Goal: Navigation & Orientation: Understand site structure

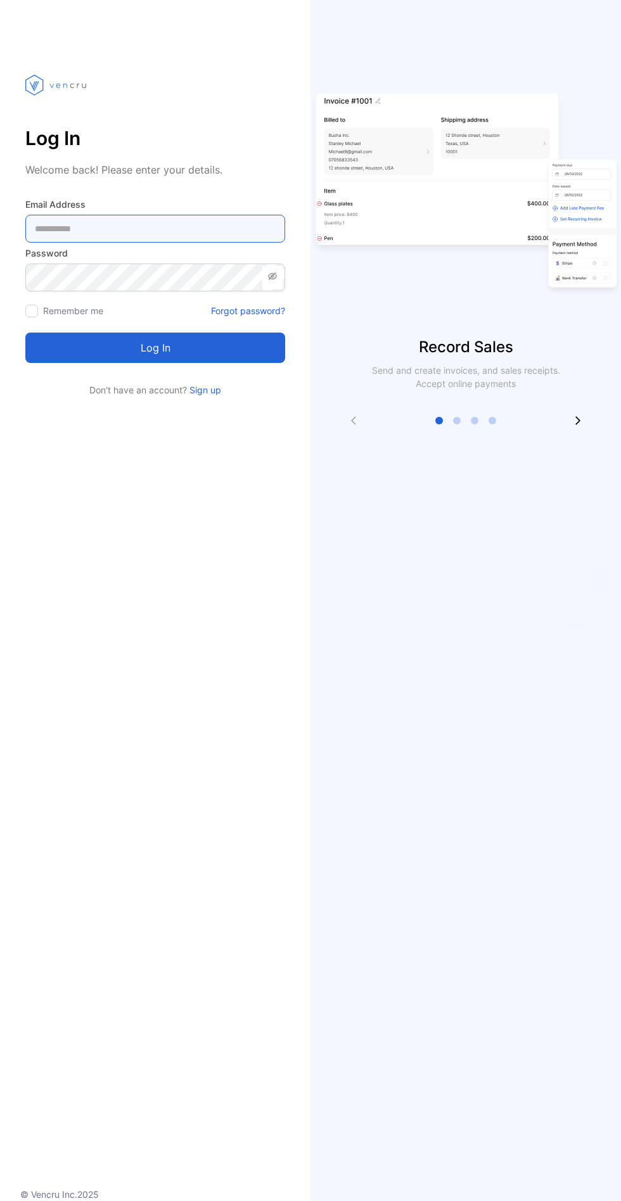
click at [205, 229] on Address-inputemail "email" at bounding box center [155, 229] width 260 height 28
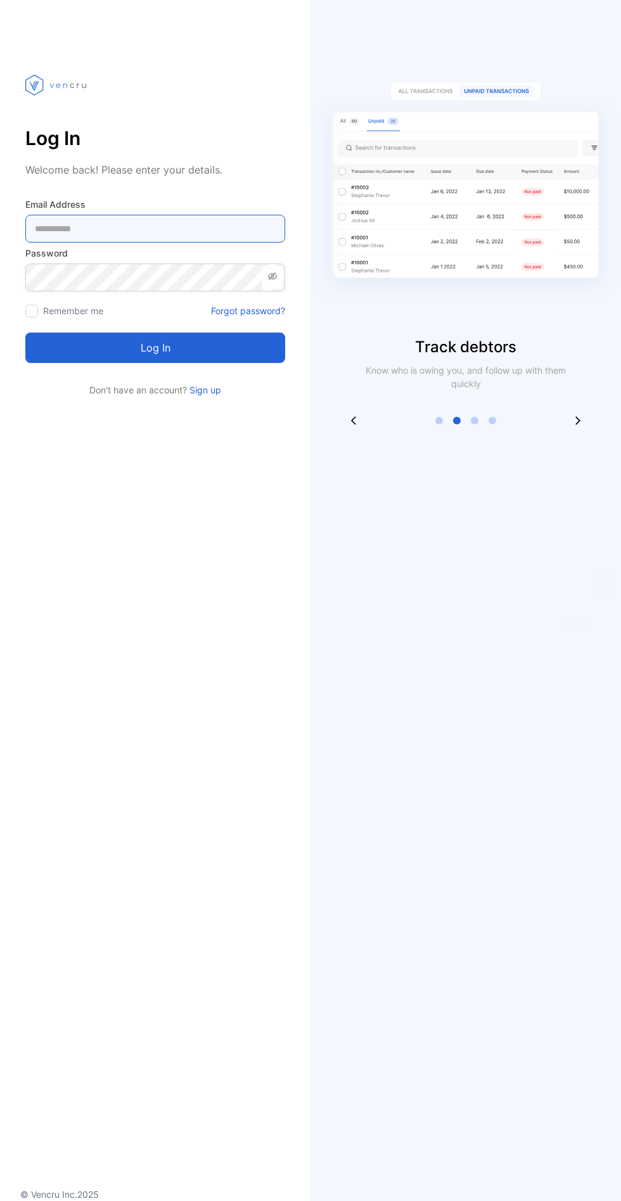
type Address-inputemail "**********"
click at [25, 333] on button "Log in" at bounding box center [155, 348] width 260 height 30
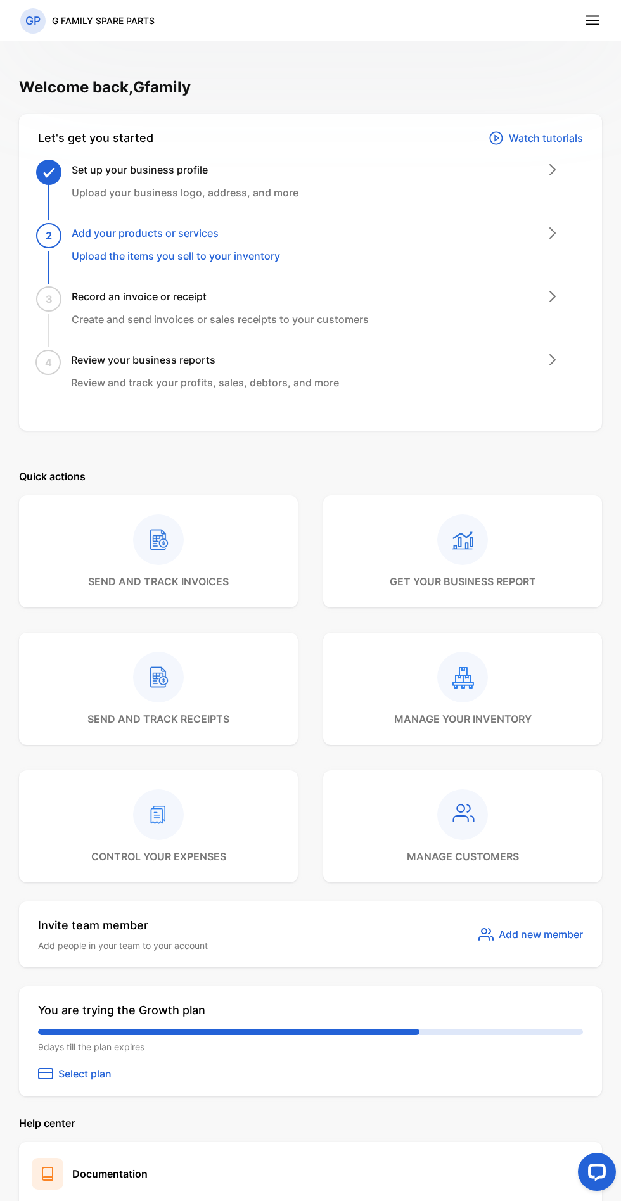
click at [592, 20] on line at bounding box center [592, 20] width 13 height 0
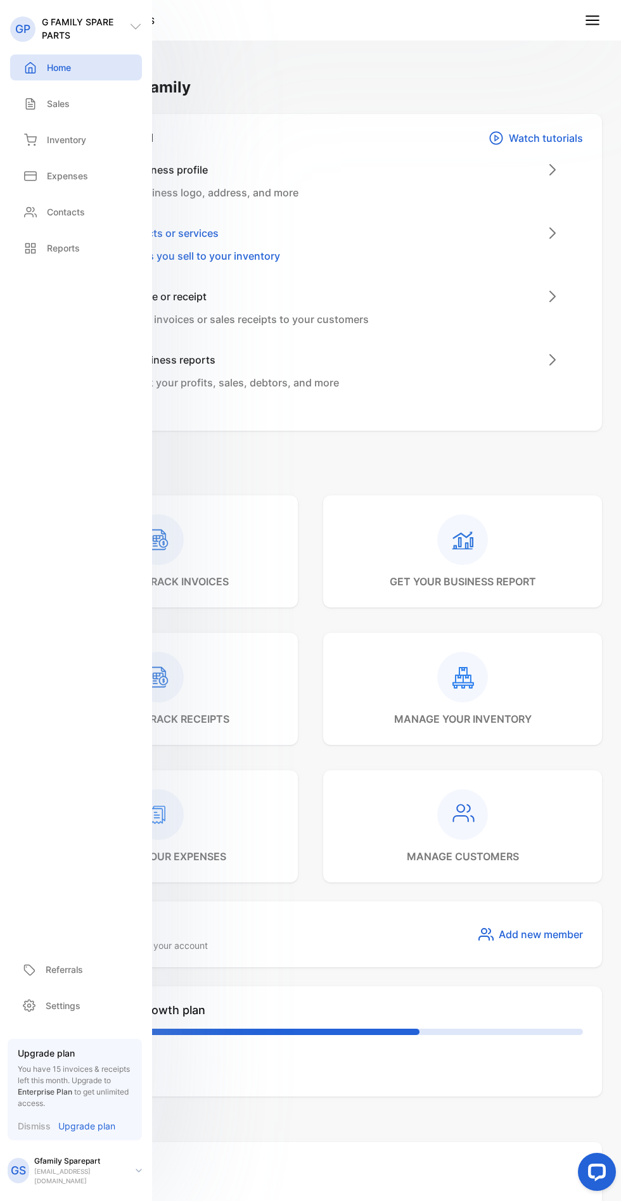
click at [592, 20] on line at bounding box center [592, 20] width 13 height 0
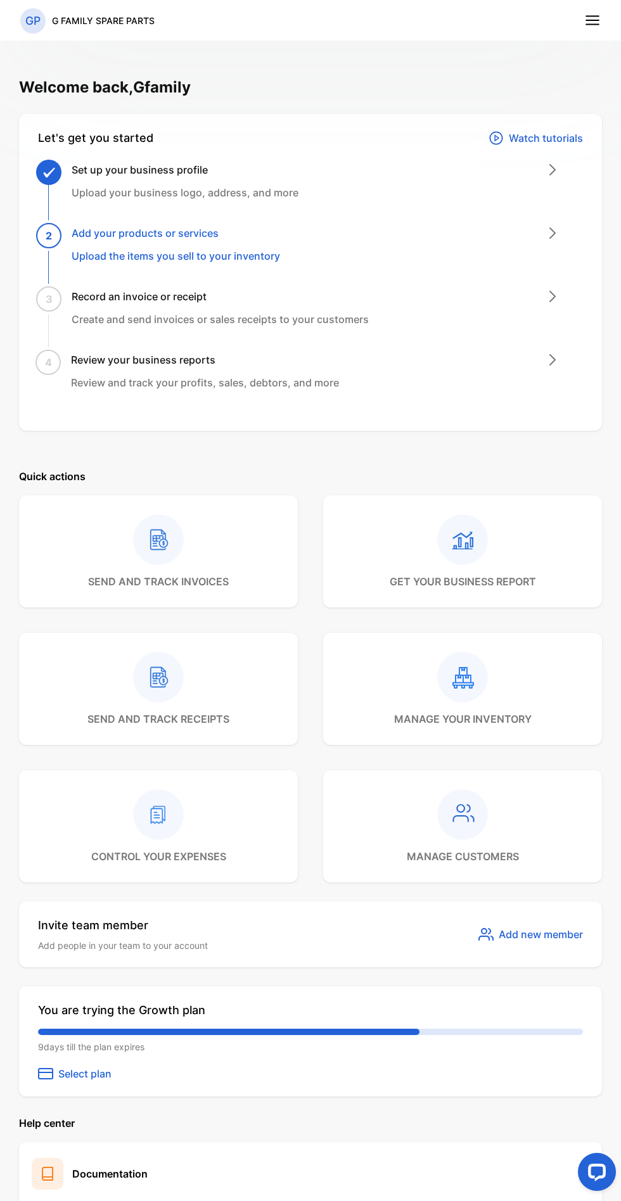
click at [590, 25] on line at bounding box center [592, 25] width 13 height 0
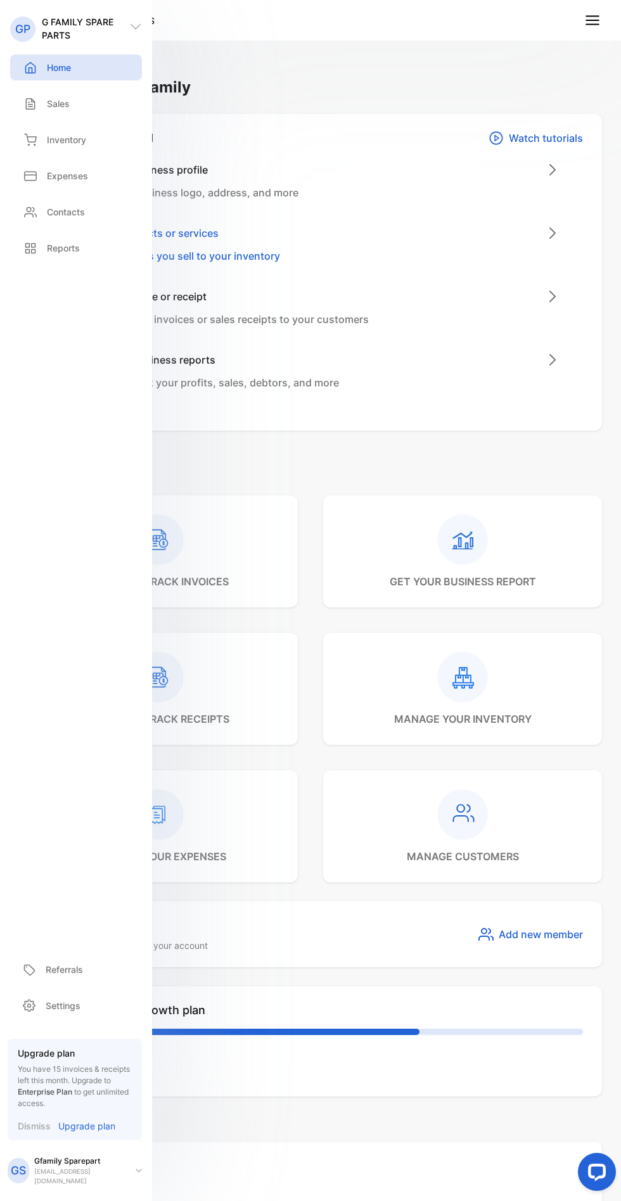
click at [86, 1167] on p "Gfamily Sparepart" at bounding box center [79, 1160] width 91 height 11
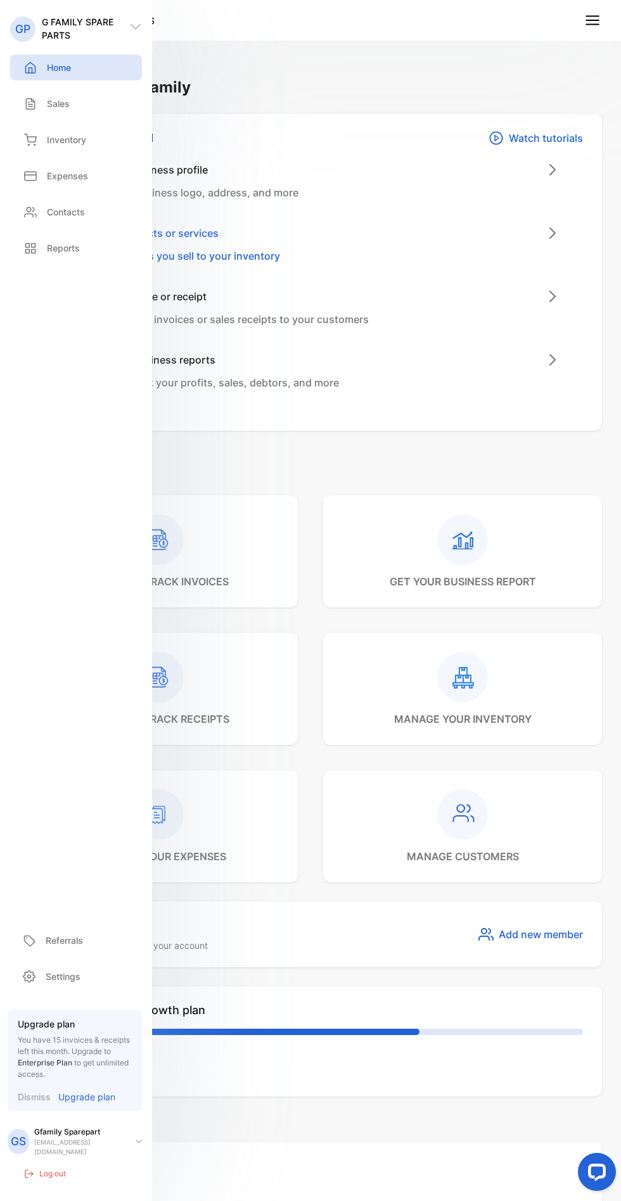
click at [80, 1100] on p "Upgrade plan" at bounding box center [86, 1096] width 57 height 13
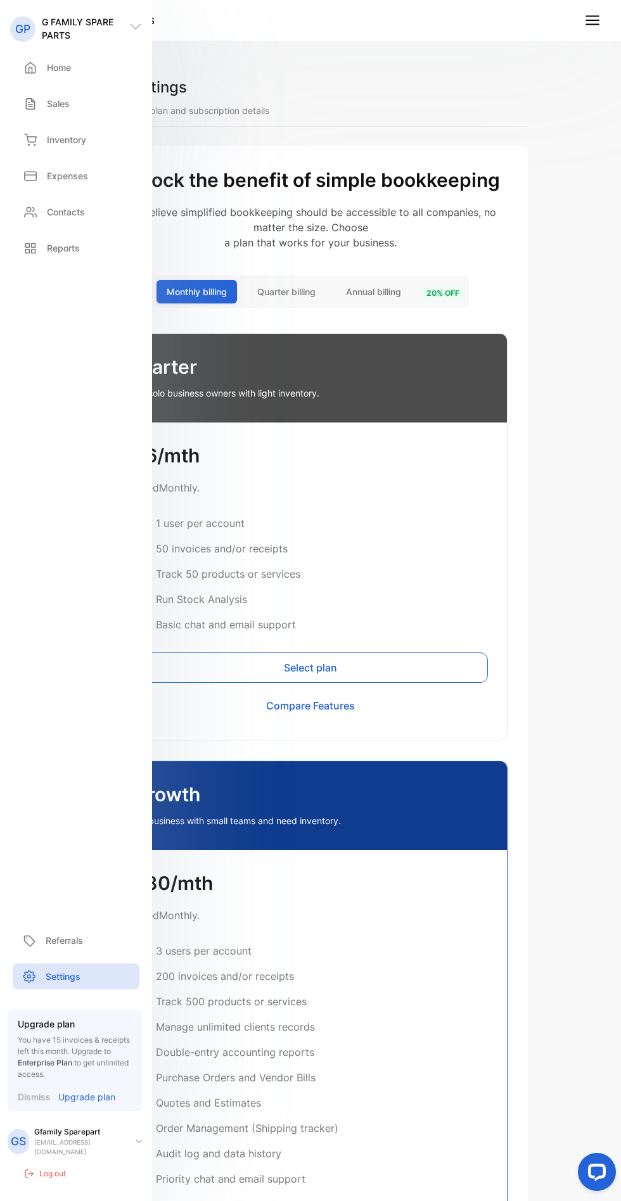
click at [322, 1080] on div "Purchase Orders and Vendor Bills" at bounding box center [310, 1077] width 355 height 15
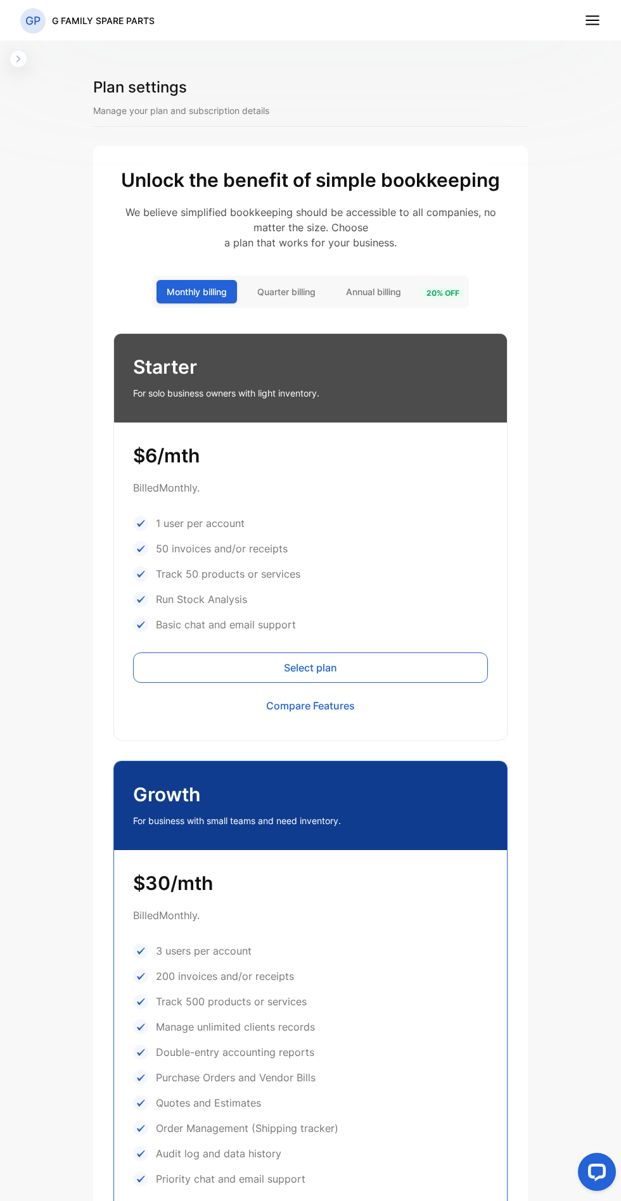
click at [262, 300] on button "Quarter billing" at bounding box center [286, 291] width 79 height 23
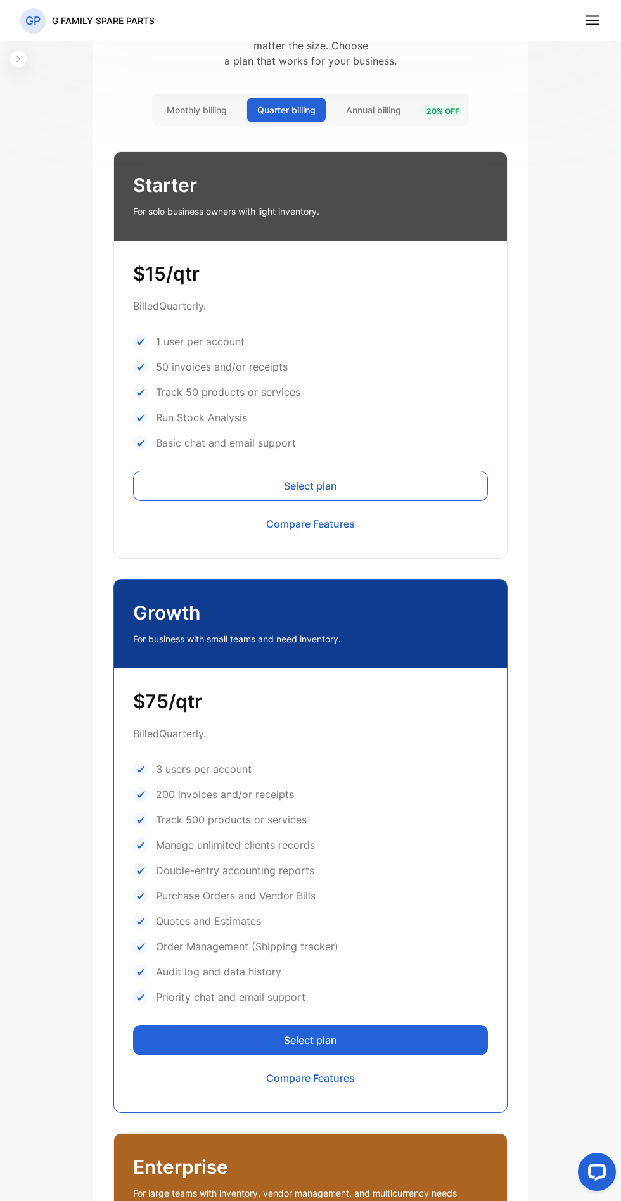
scroll to position [164, 0]
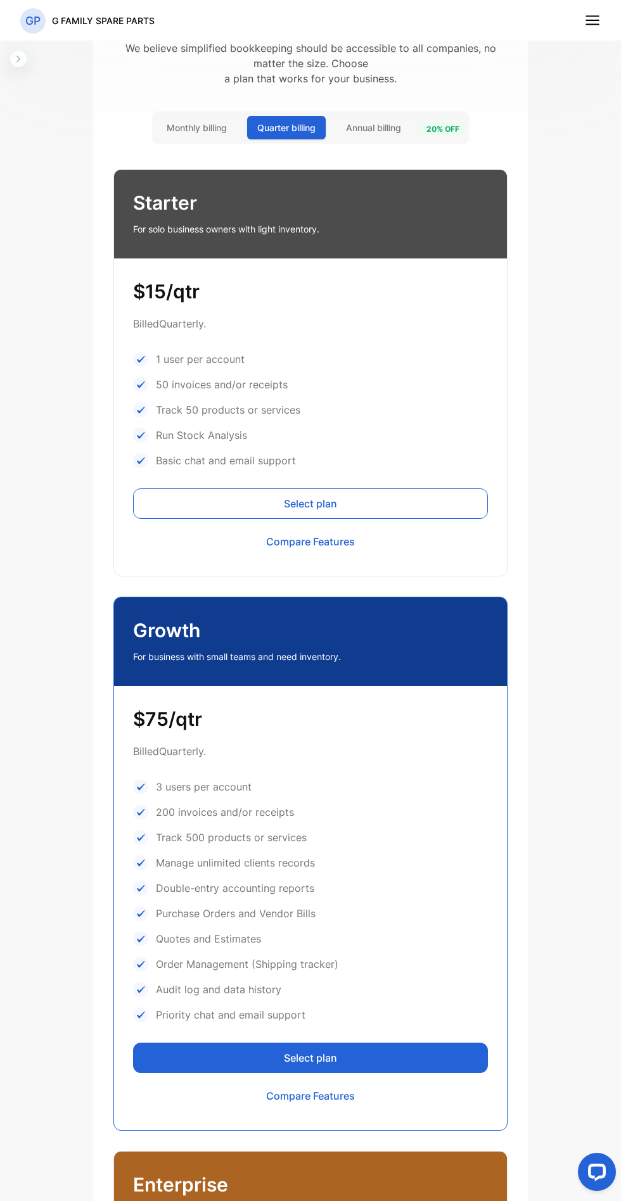
click at [382, 122] on span "Annual billing" at bounding box center [373, 127] width 55 height 13
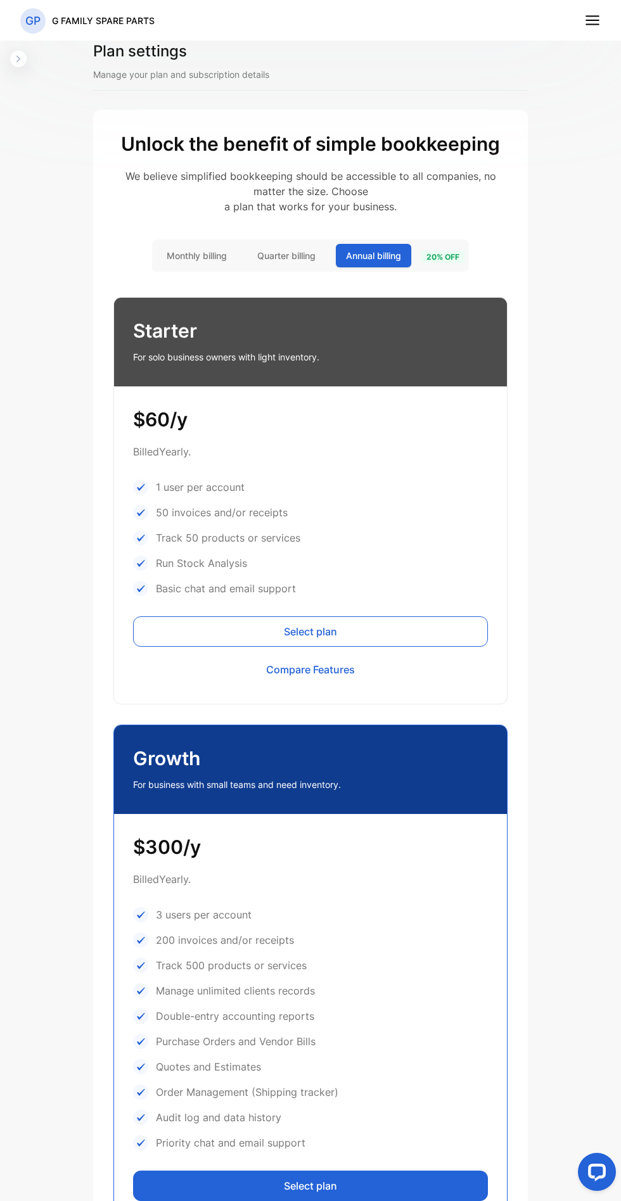
scroll to position [0, 0]
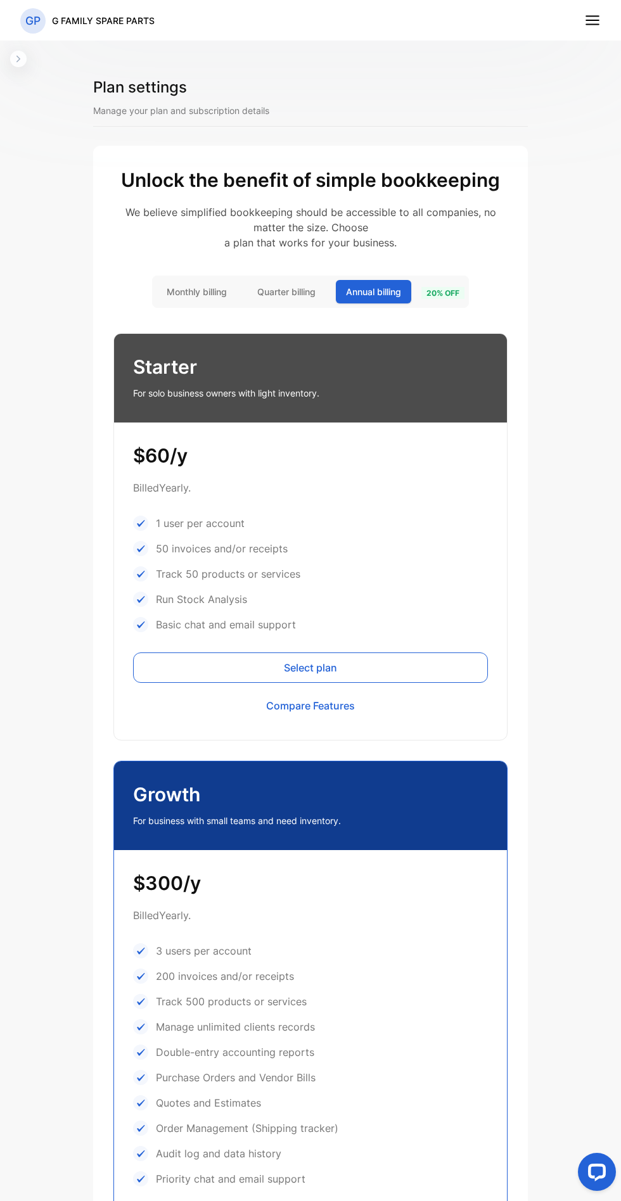
click at [587, 22] on icon at bounding box center [592, 20] width 16 height 16
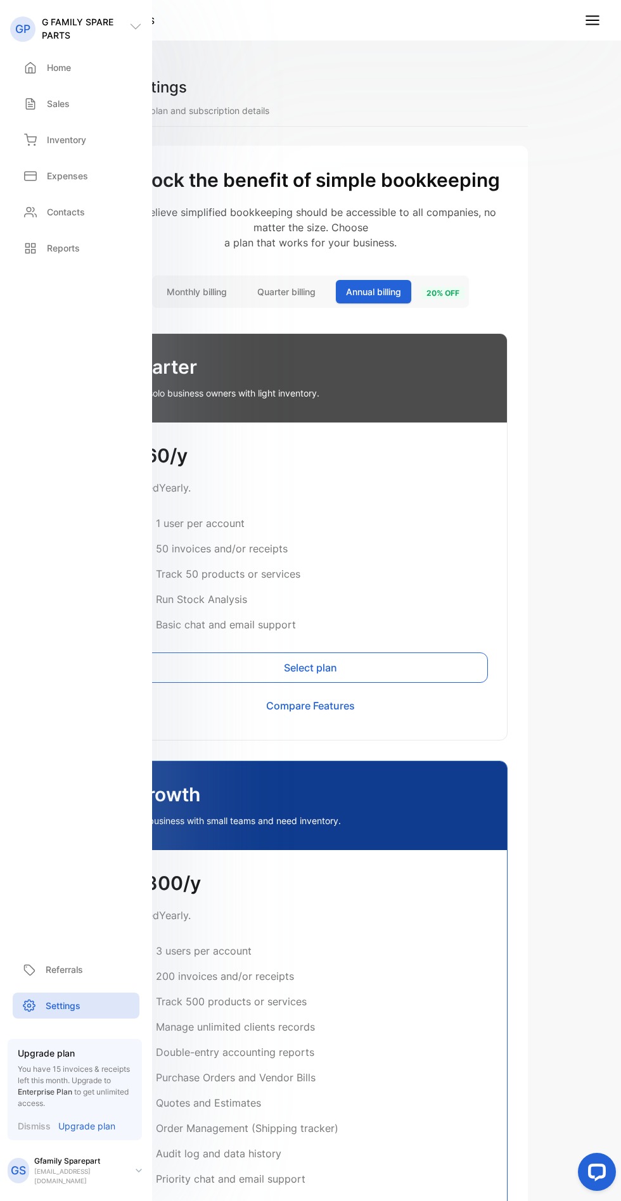
click at [46, 68] on div "Home" at bounding box center [45, 67] width 51 height 13
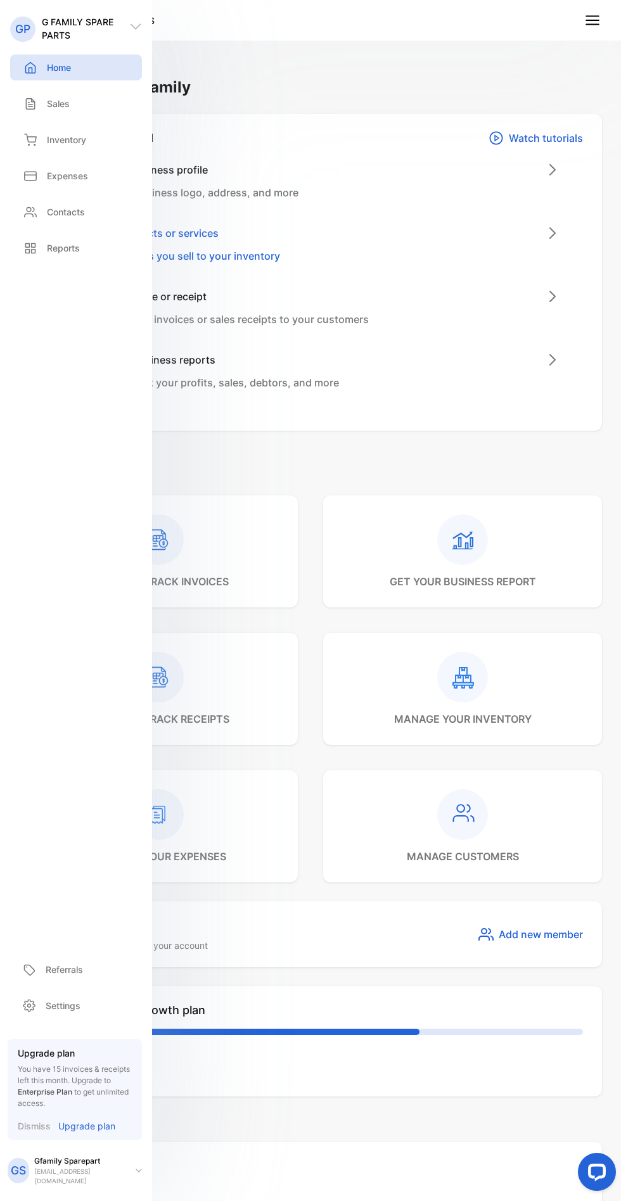
click at [289, 639] on div "send and track receipts" at bounding box center [158, 689] width 279 height 112
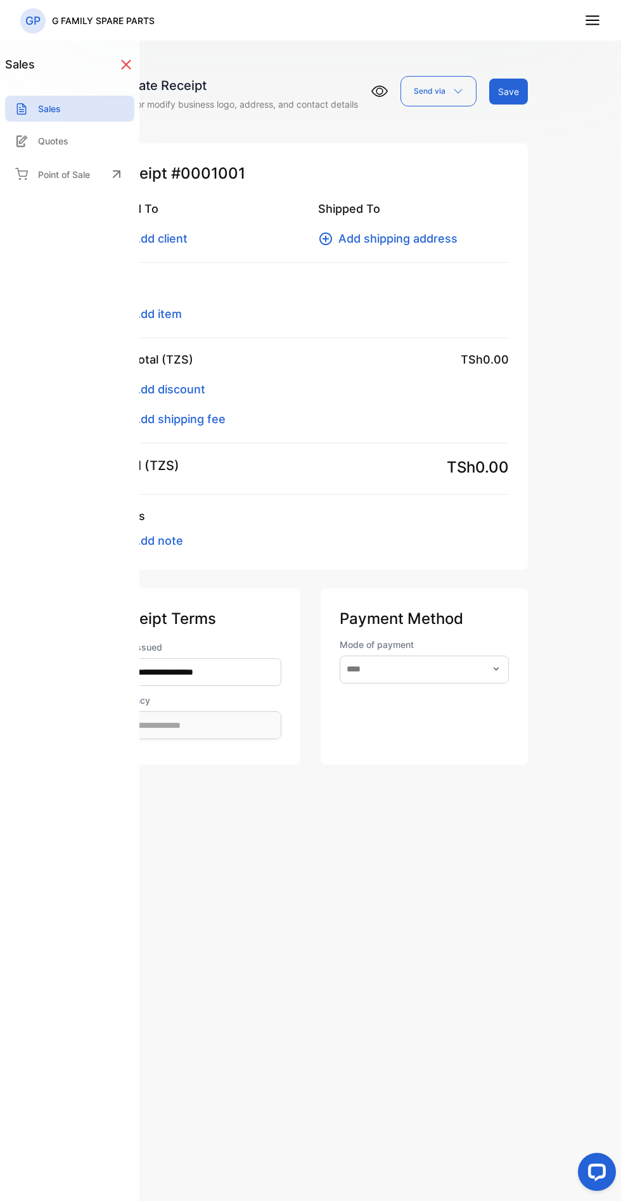
type input "**********"
click at [525, 198] on div "Receipt #0001001 Billed To Add client Shipped To Add shipping address Item Add …" at bounding box center [310, 356] width 435 height 426
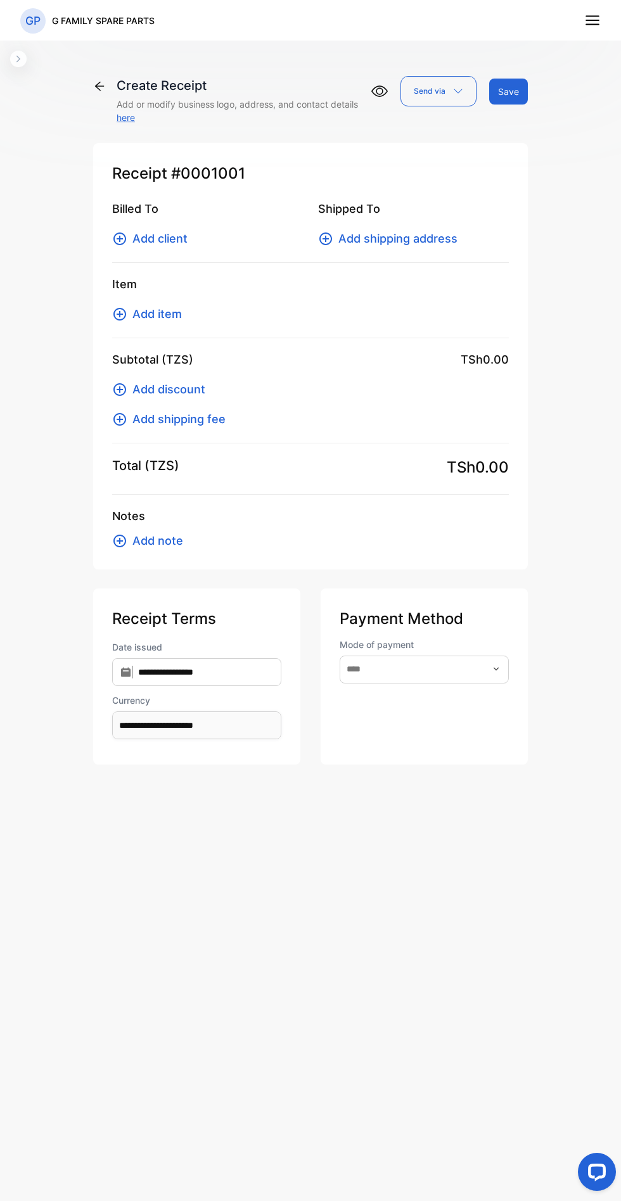
click at [592, 20] on line at bounding box center [592, 20] width 13 height 0
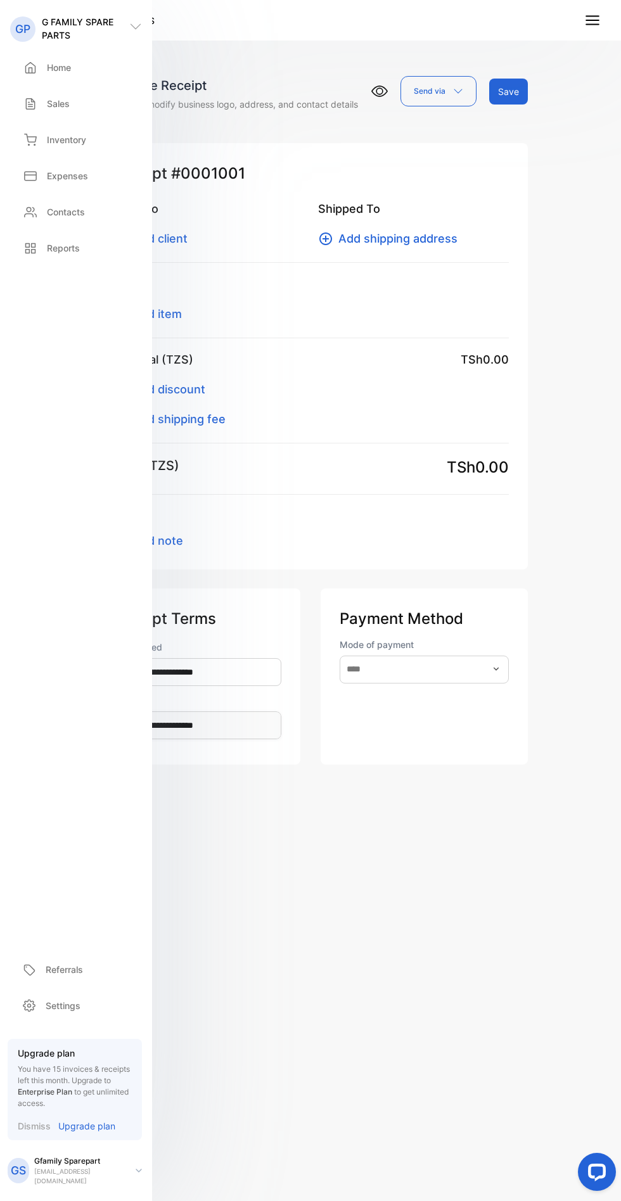
click at [58, 98] on p "Sales" at bounding box center [58, 103] width 23 height 13
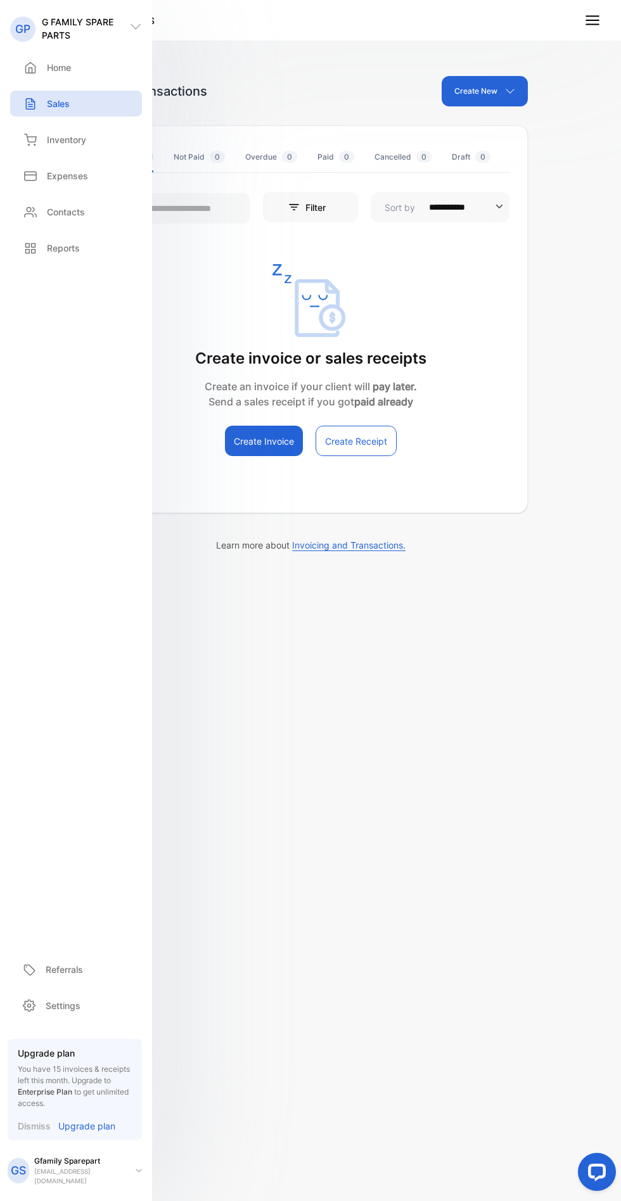
click at [549, 182] on div "**********" at bounding box center [310, 631] width 621 height 1262
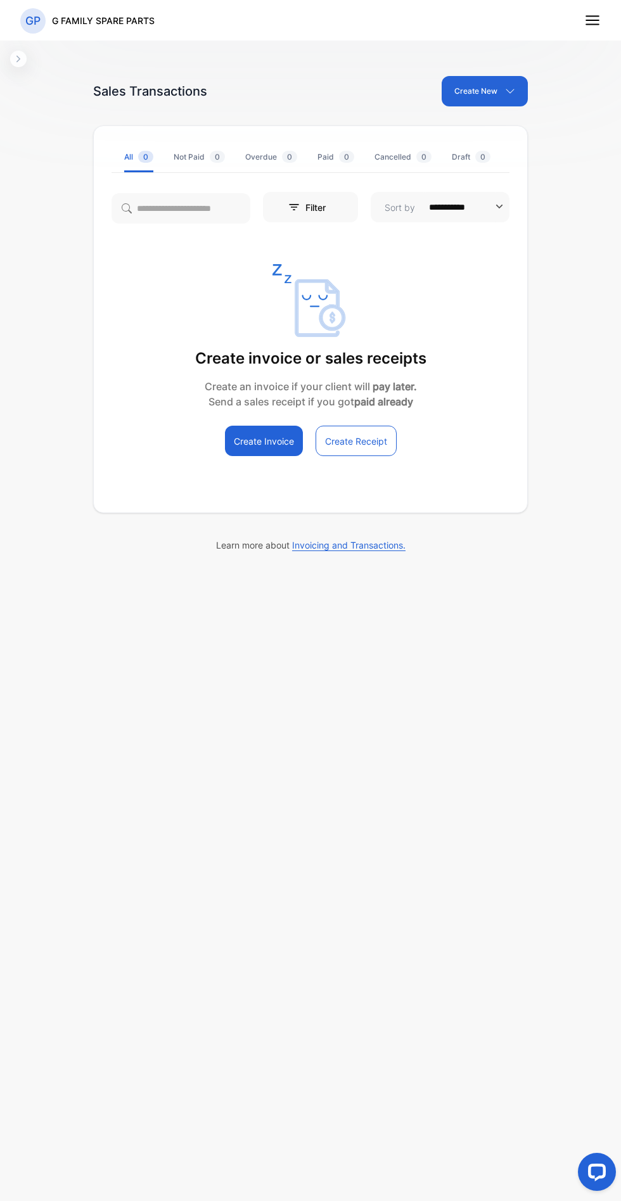
click at [592, 20] on line at bounding box center [592, 20] width 13 height 0
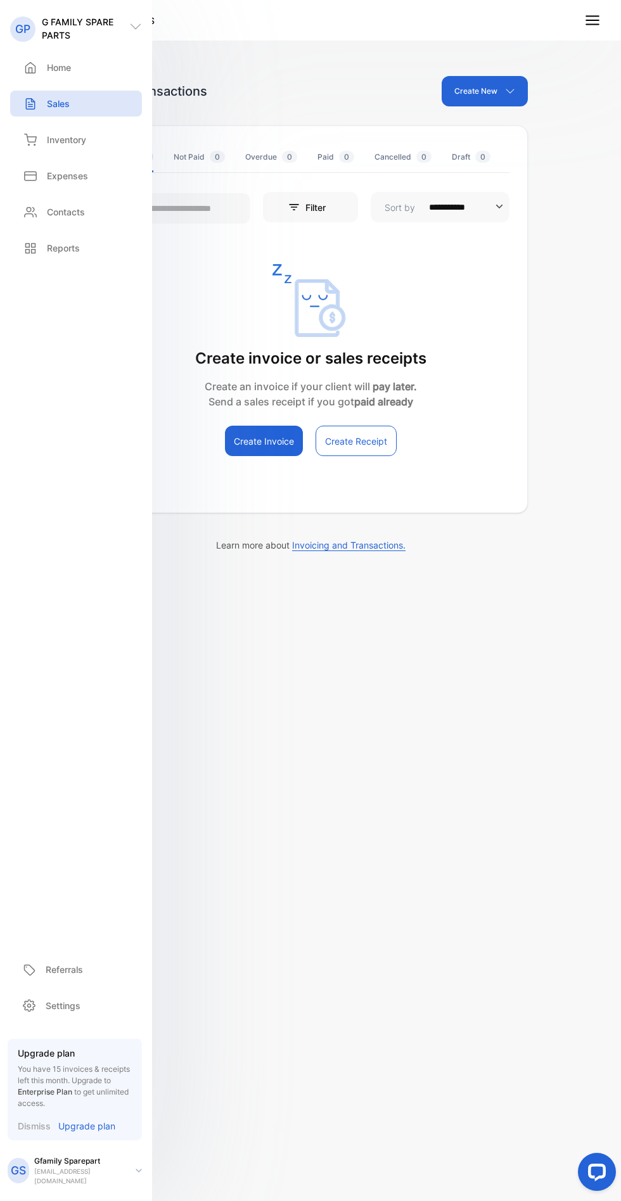
click at [592, 20] on line at bounding box center [592, 20] width 13 height 0
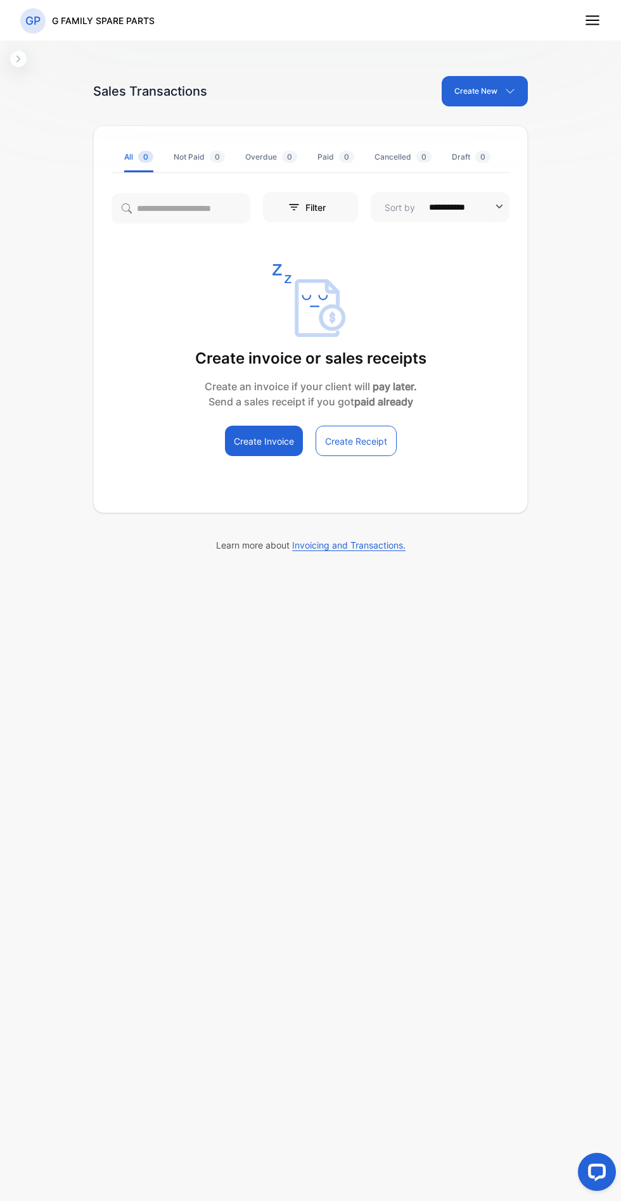
click at [592, 20] on line at bounding box center [592, 20] width 13 height 0
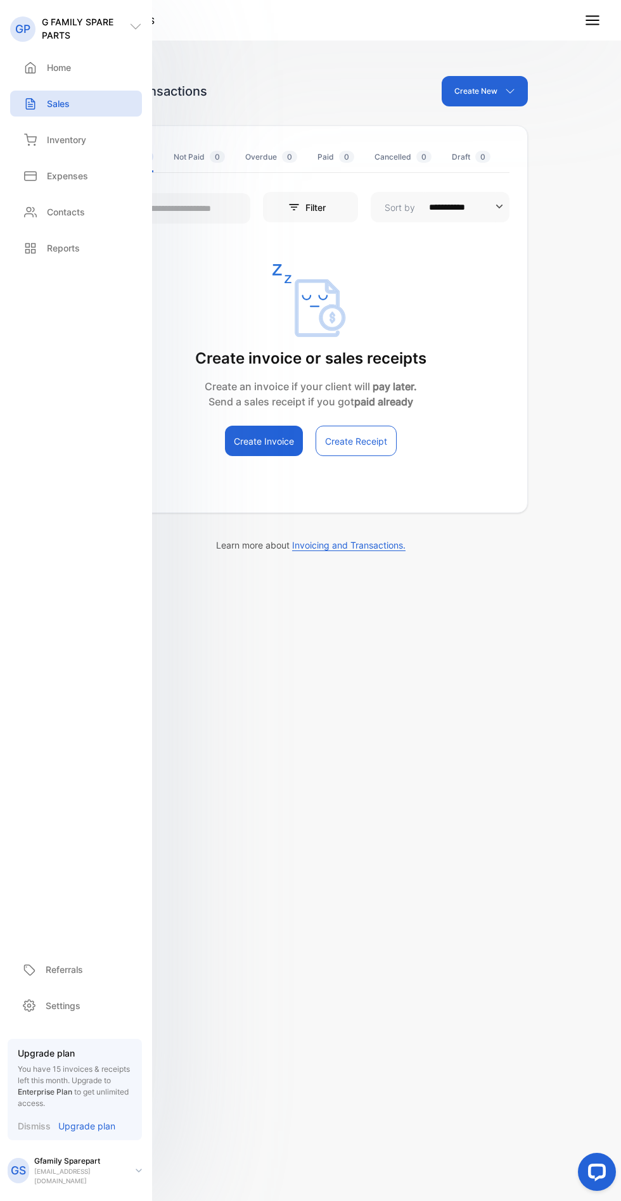
click at [73, 142] on p "Inventory" at bounding box center [66, 139] width 39 height 13
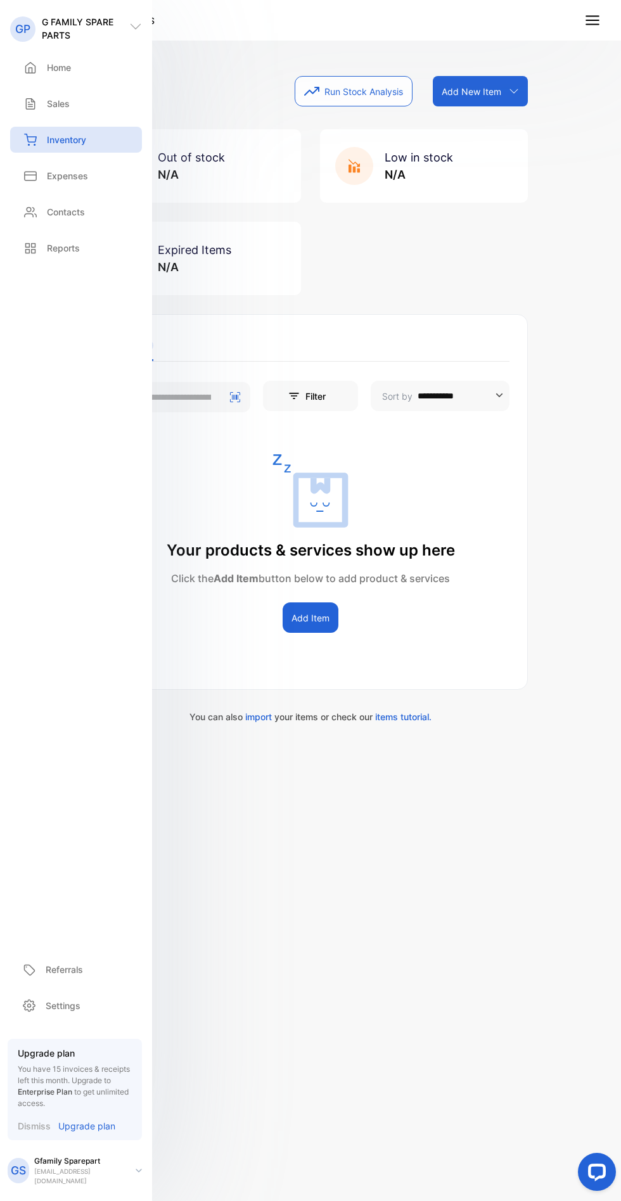
click at [557, 149] on div "**********" at bounding box center [310, 631] width 621 height 1262
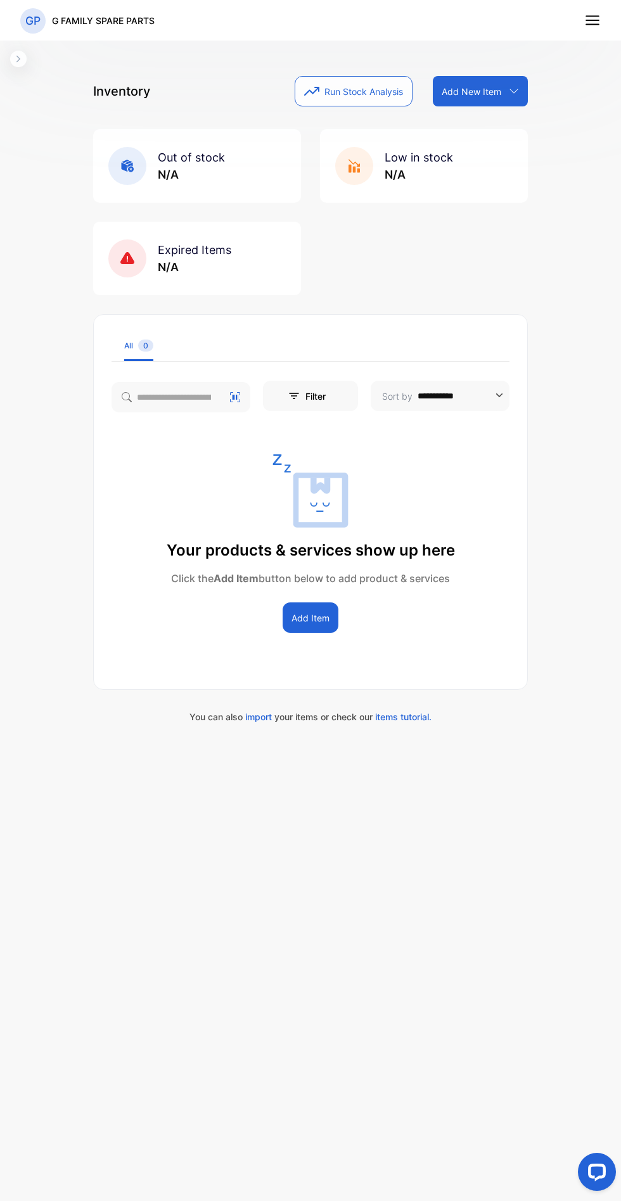
click at [592, 20] on line at bounding box center [592, 20] width 13 height 0
